Goal: Task Accomplishment & Management: Manage account settings

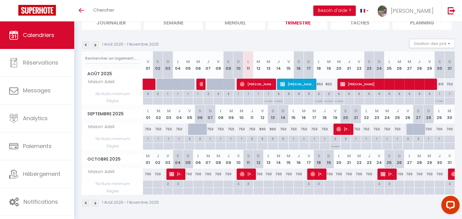
click at [93, 42] on img at bounding box center [95, 45] width 7 height 7
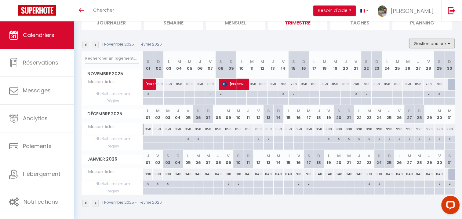
click at [442, 44] on button "Gestion des prix" at bounding box center [431, 43] width 45 height 9
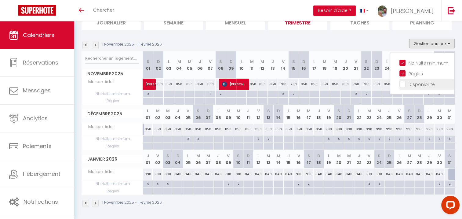
click at [419, 84] on input "Disponibilité" at bounding box center [426, 84] width 55 height 6
checkbox input "true"
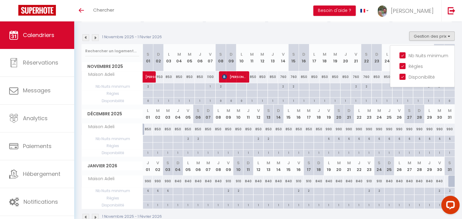
scroll to position [52, 0]
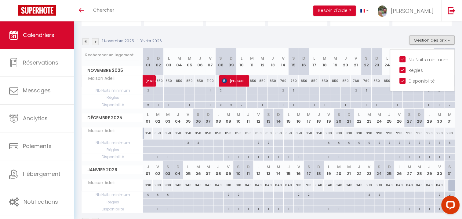
click at [379, 42] on div "1 Novembre 2025 - 1 Février 2026 Gestion des prix Nb Nuits minimum Règles Dispo…" at bounding box center [268, 41] width 373 height 13
